Goal: Task Accomplishment & Management: Use online tool/utility

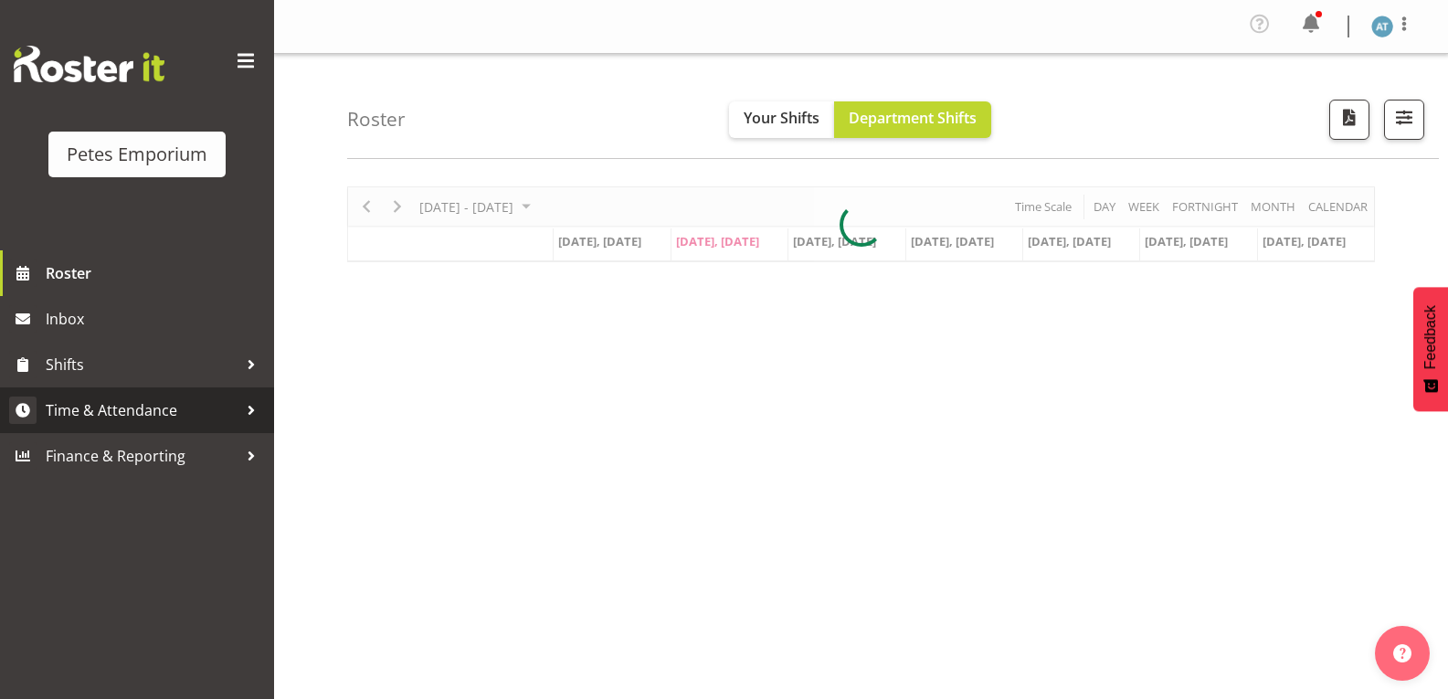
click at [125, 408] on span "Time & Attendance" at bounding box center [142, 409] width 192 height 27
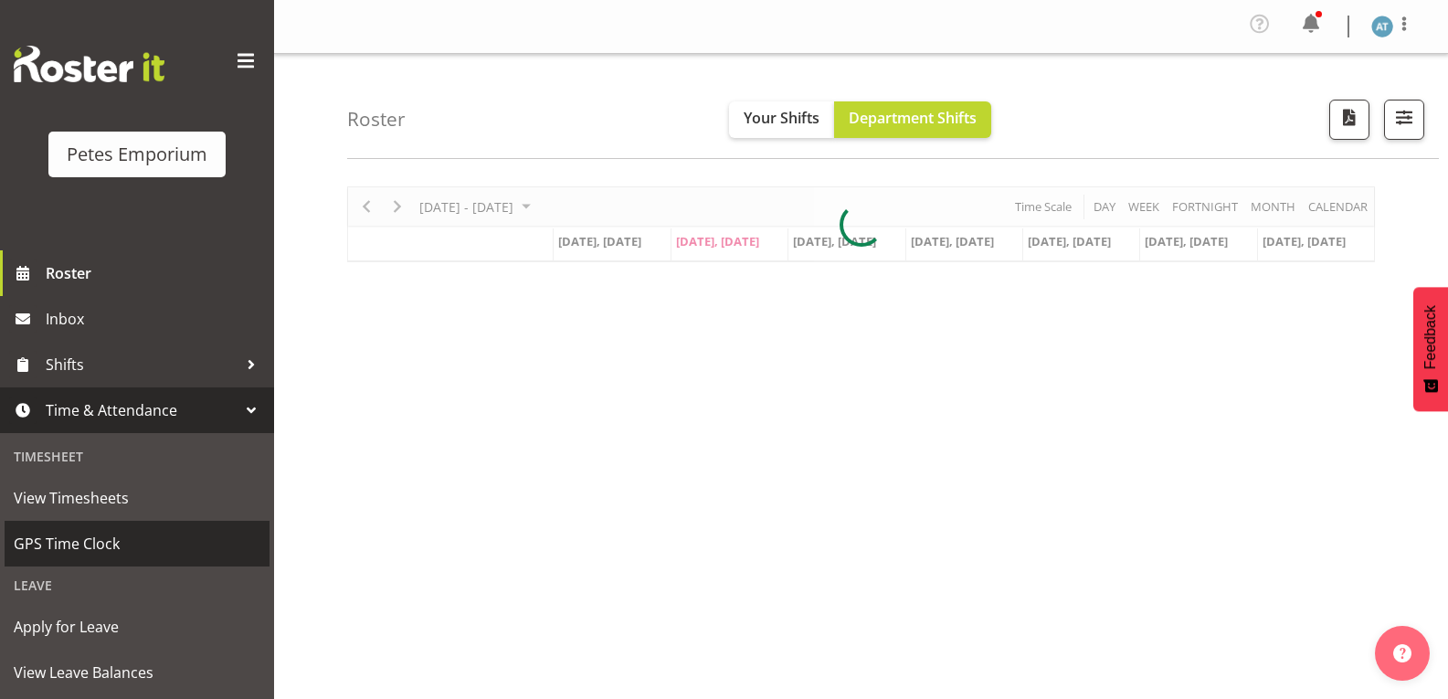
click at [83, 548] on span "GPS Time Clock" at bounding box center [137, 543] width 247 height 27
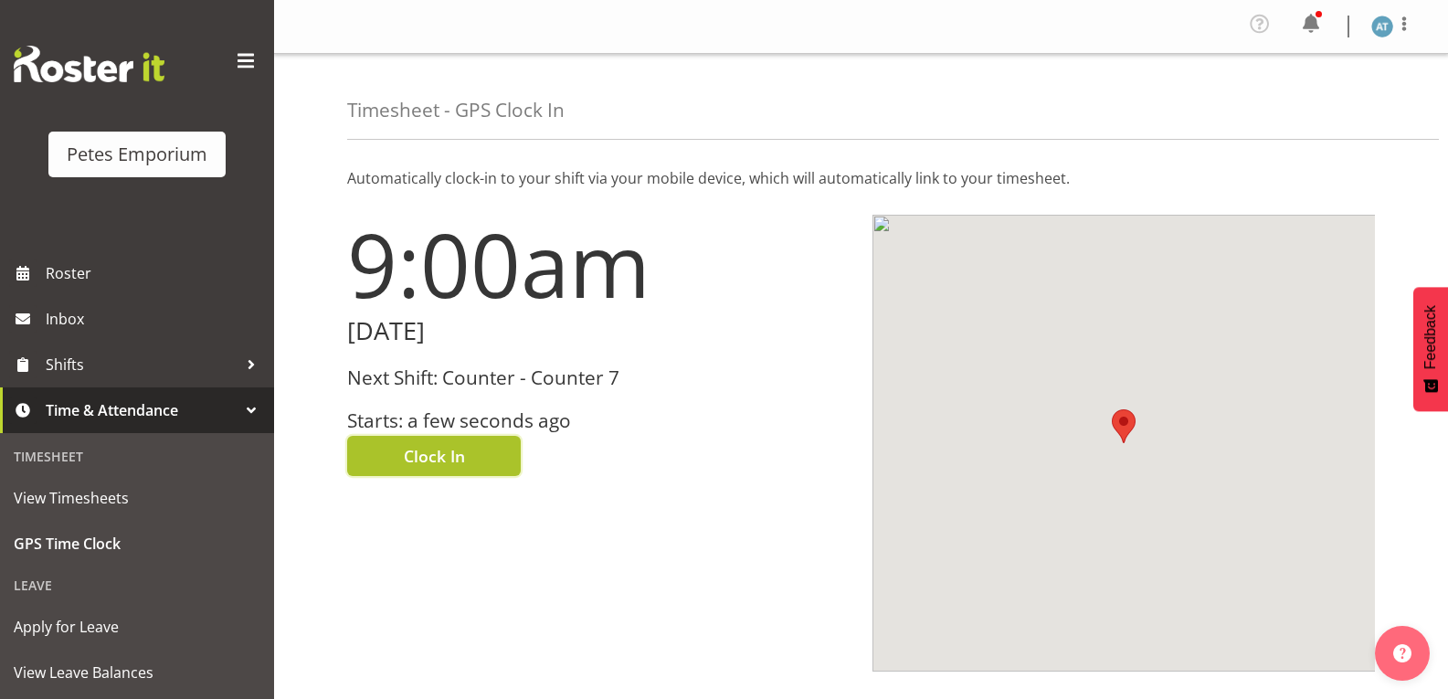
click at [460, 461] on span "Clock In" at bounding box center [434, 456] width 61 height 24
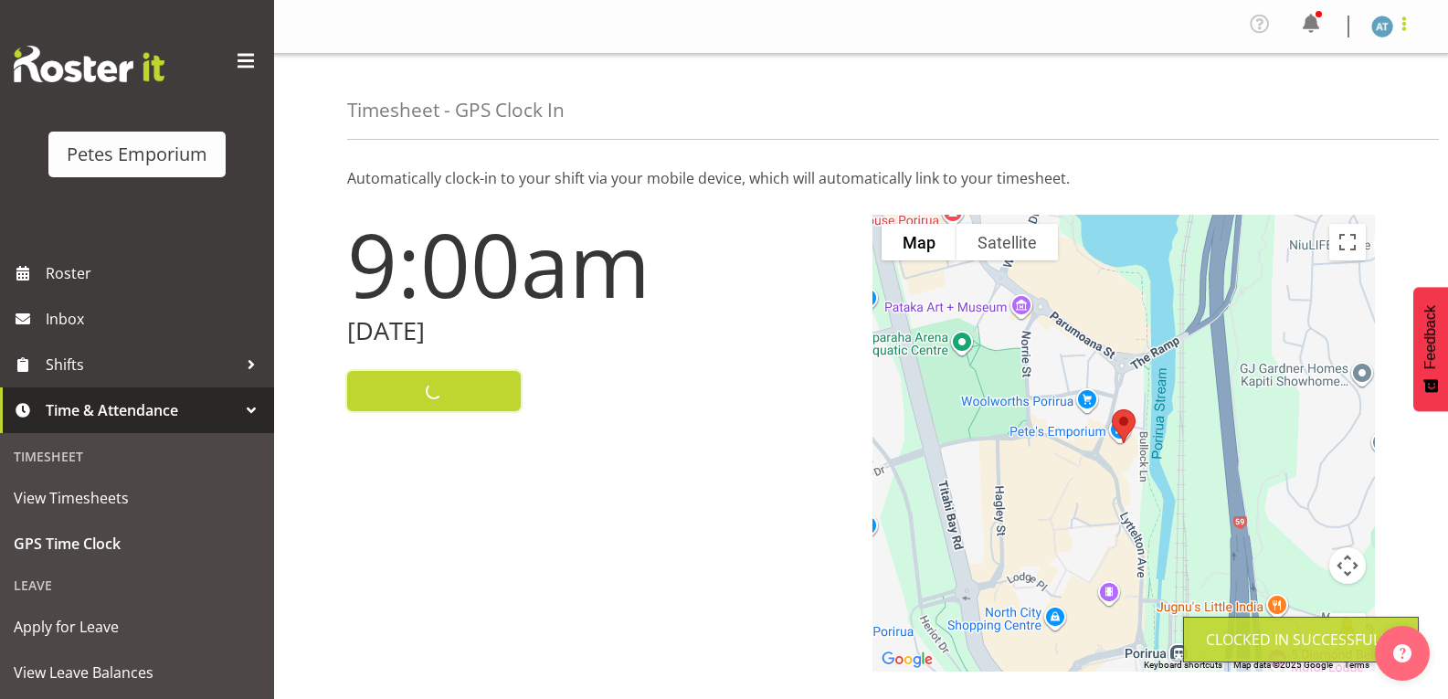
click at [1404, 33] on span at bounding box center [1404, 24] width 22 height 22
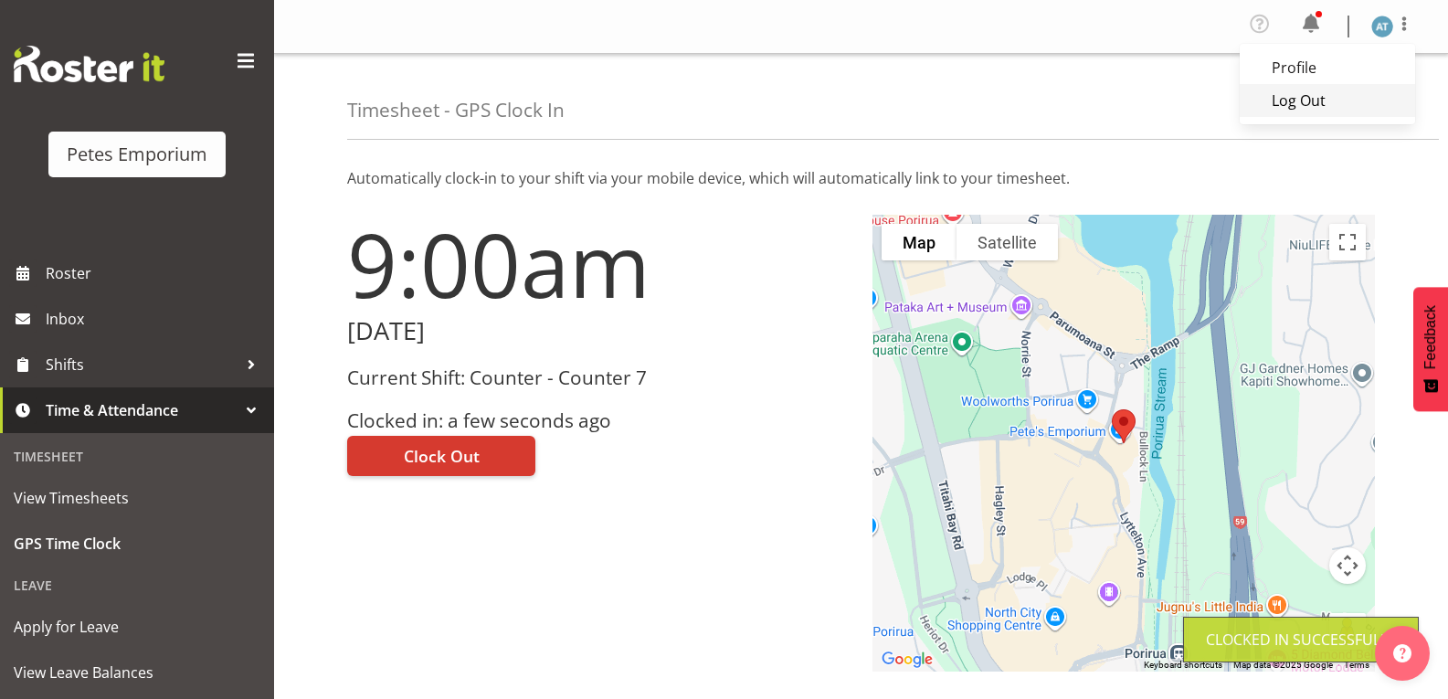
click at [1367, 108] on link "Log Out" at bounding box center [1327, 100] width 175 height 33
